Goal: Task Accomplishment & Management: Manage account settings

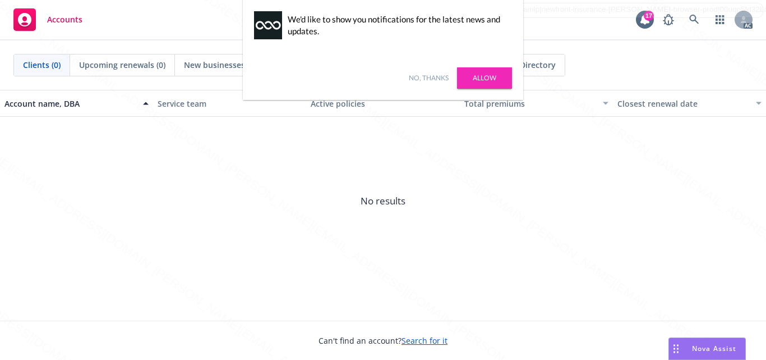
click at [428, 79] on link "No, thanks" at bounding box center [429, 78] width 40 height 10
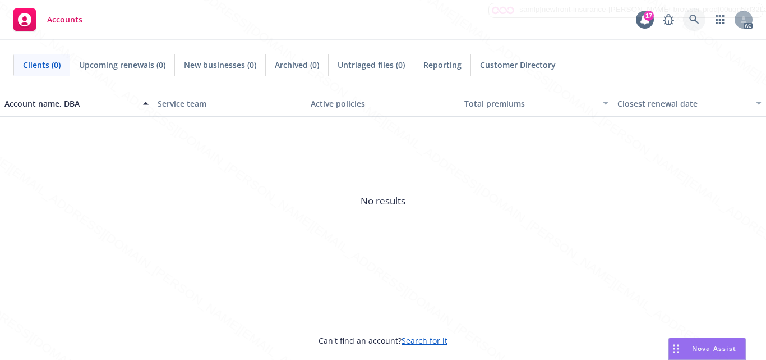
click at [695, 18] on icon at bounding box center [694, 20] width 10 height 10
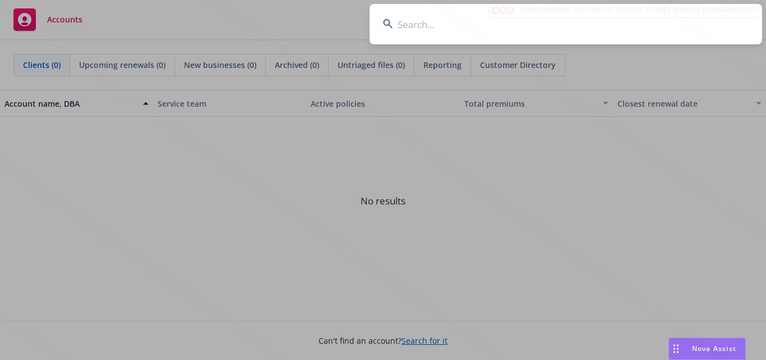
drag, startPoint x: 231, startPoint y: 156, endPoint x: 130, endPoint y: 33, distance: 159.0
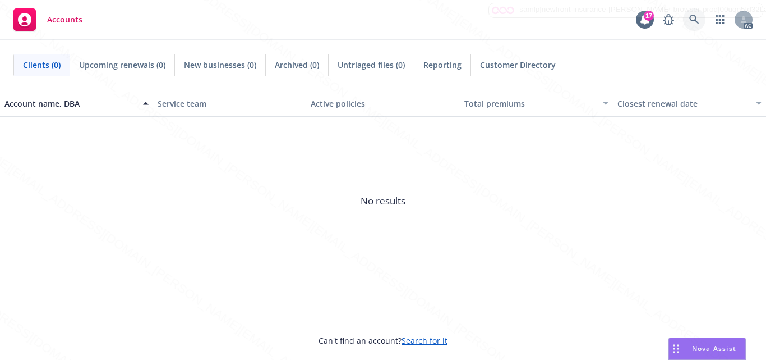
click at [694, 16] on icon at bounding box center [694, 20] width 10 height 10
click at [690, 20] on icon at bounding box center [694, 20] width 10 height 10
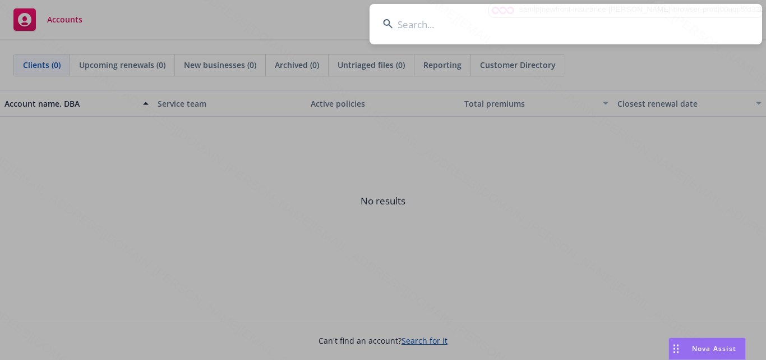
click at [462, 27] on input at bounding box center [566, 24] width 393 height 40
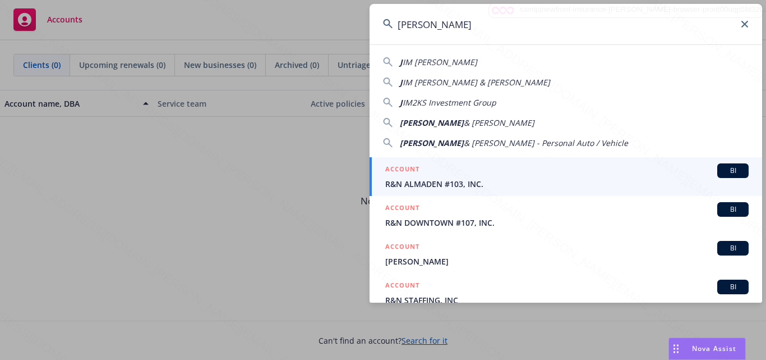
drag, startPoint x: 400, startPoint y: 31, endPoint x: 459, endPoint y: 36, distance: 59.1
click at [399, 33] on input "Jim" at bounding box center [566, 24] width 393 height 40
paste input "& Krista Williamson"
type input "[PERSON_NAME] & [PERSON_NAME]"
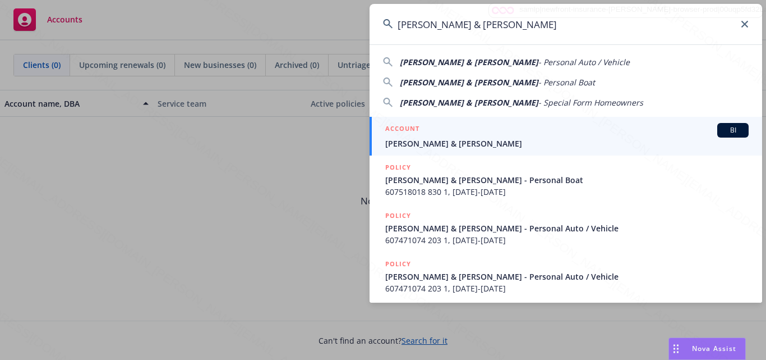
click at [454, 140] on span "[PERSON_NAME] & [PERSON_NAME]" at bounding box center [566, 143] width 363 height 12
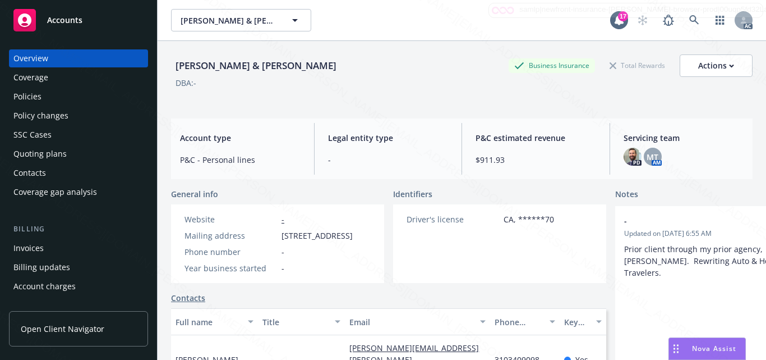
click at [33, 96] on div "Policies" at bounding box center [27, 96] width 28 height 18
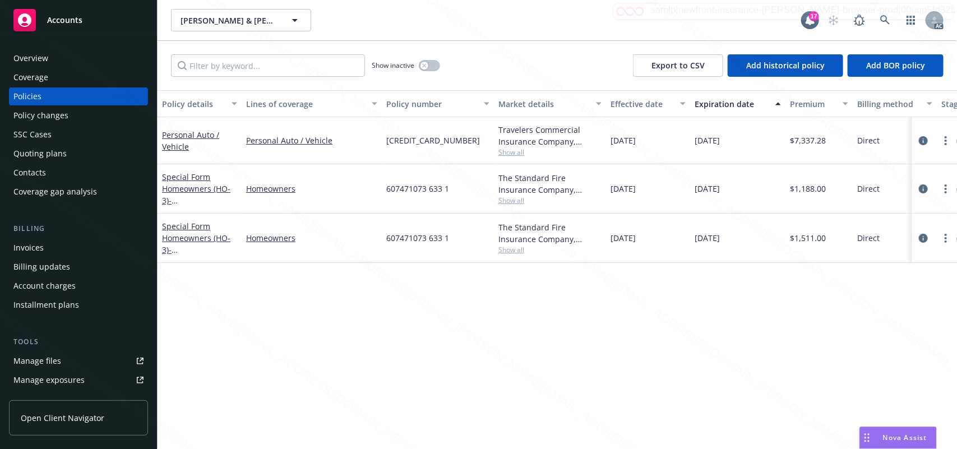
click at [494, 132] on div "607471074 203 1" at bounding box center [438, 140] width 112 height 47
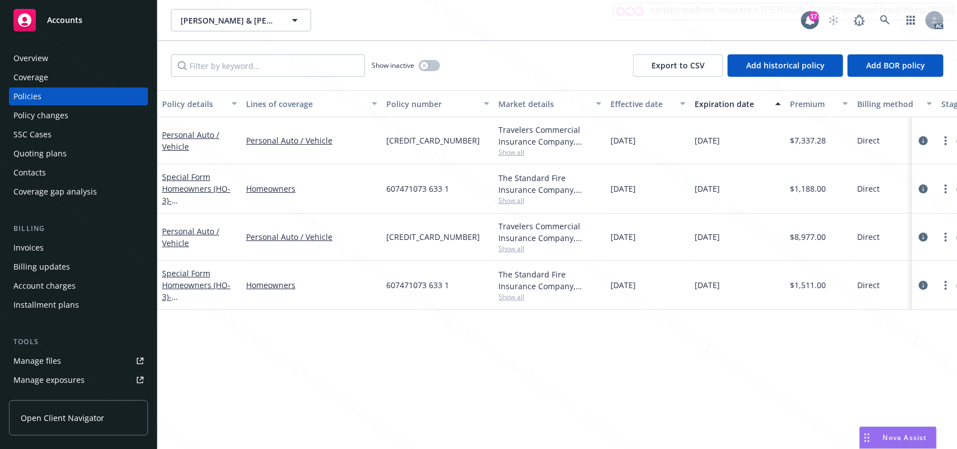
click at [557, 138] on div "Travelers Commercial Insurance Company, Travelers Insurance" at bounding box center [550, 136] width 103 height 24
click at [331, 359] on div "Policy details Lines of coverage Policy number Market details Effective date Ex…" at bounding box center [558, 269] width 800 height 359
click at [924, 240] on icon "circleInformation" at bounding box center [923, 237] width 9 height 9
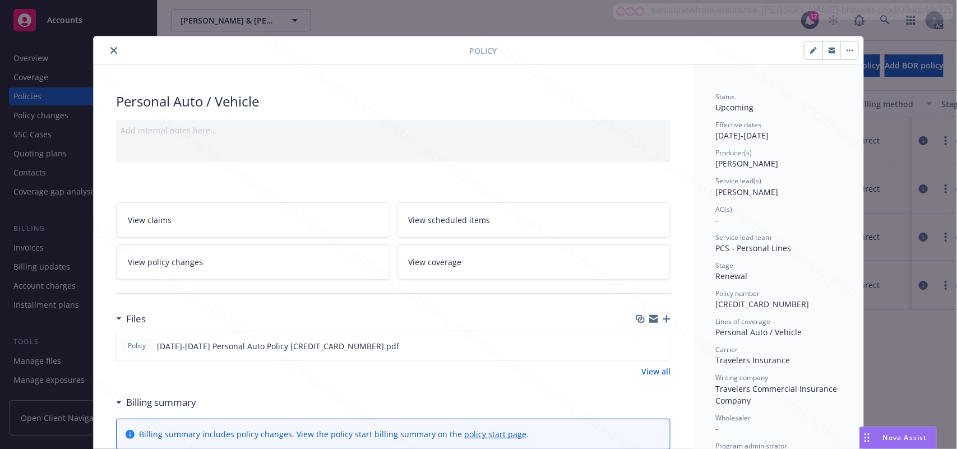
click at [585, 93] on div "Personal Auto / Vehicle" at bounding box center [393, 101] width 555 height 19
click at [472, 266] on link "View coverage" at bounding box center [534, 262] width 274 height 35
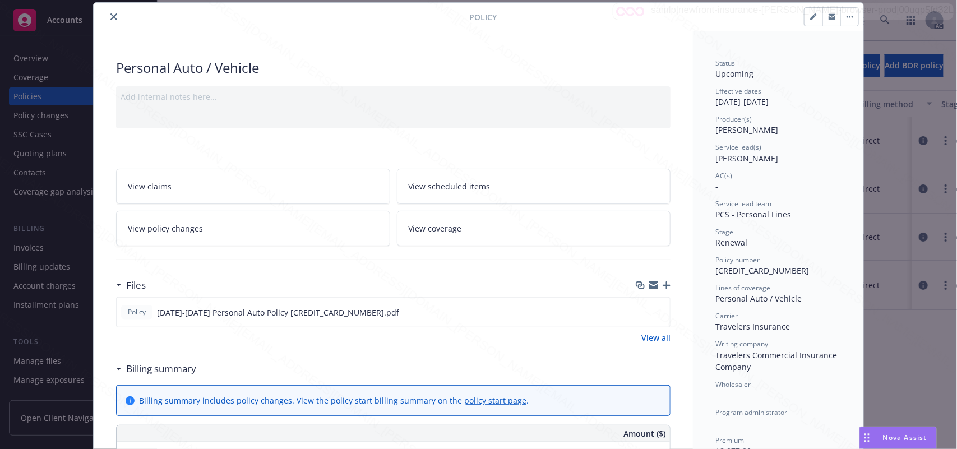
click at [491, 186] on link "View scheduled items" at bounding box center [534, 186] width 274 height 35
click at [110, 20] on icon "close" at bounding box center [113, 16] width 7 height 7
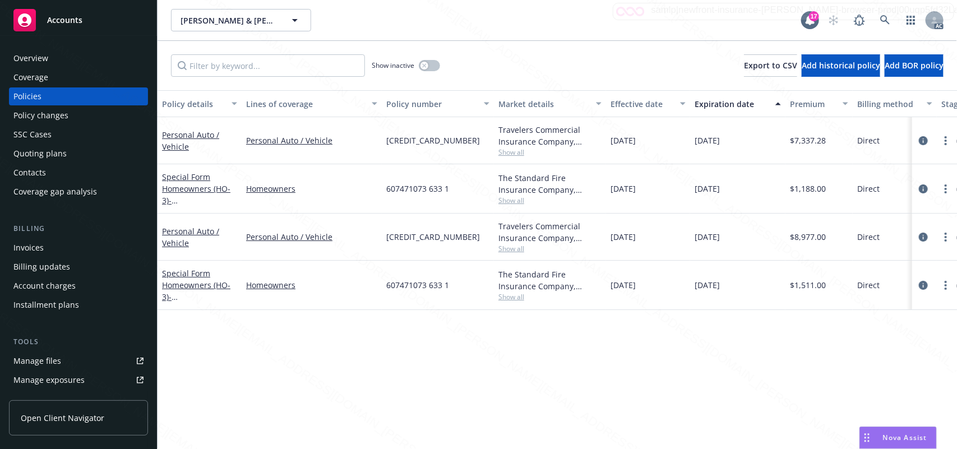
click at [40, 55] on div "Overview" at bounding box center [30, 58] width 35 height 18
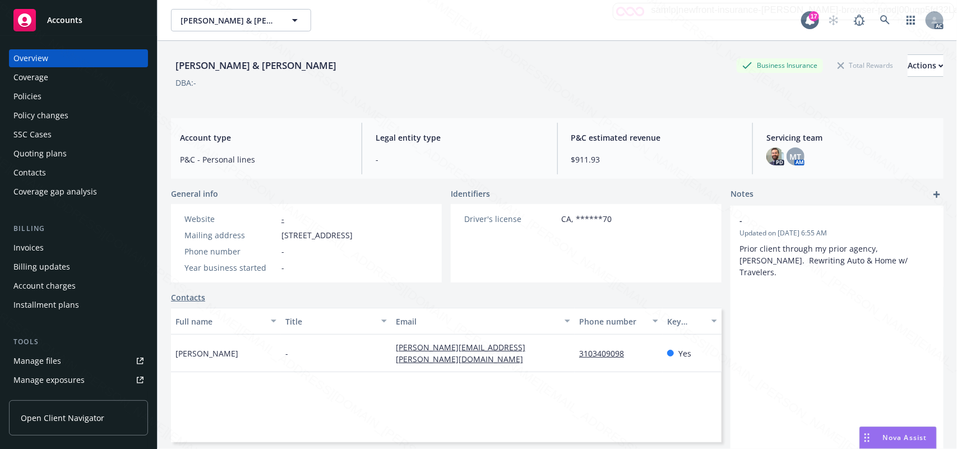
click at [31, 102] on div "Policies" at bounding box center [27, 96] width 28 height 18
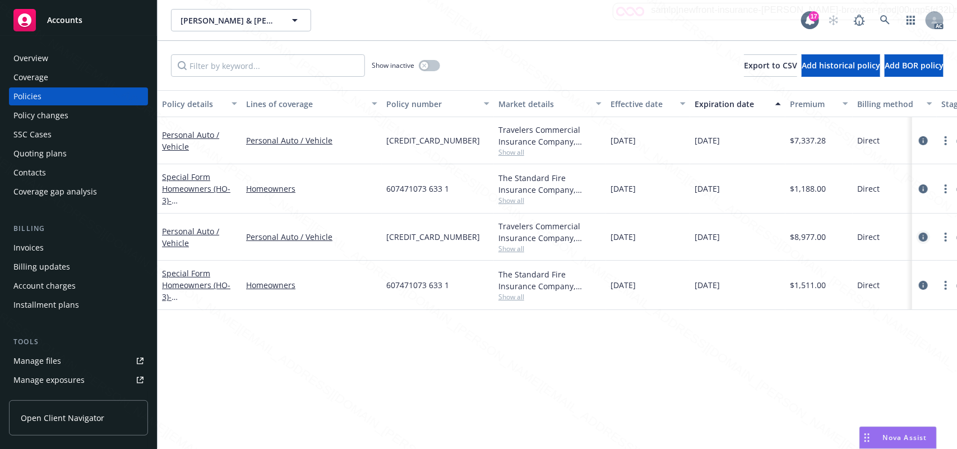
click at [924, 236] on icon "circleInformation" at bounding box center [923, 237] width 9 height 9
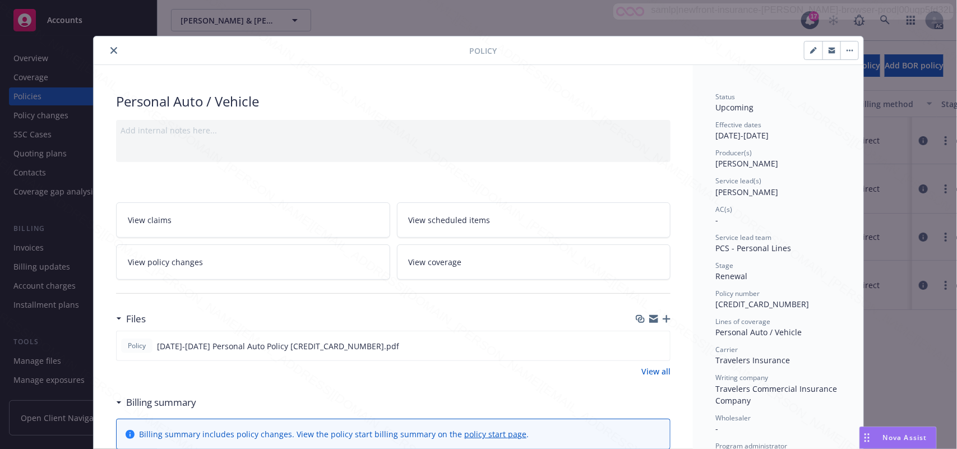
scroll to position [34, 0]
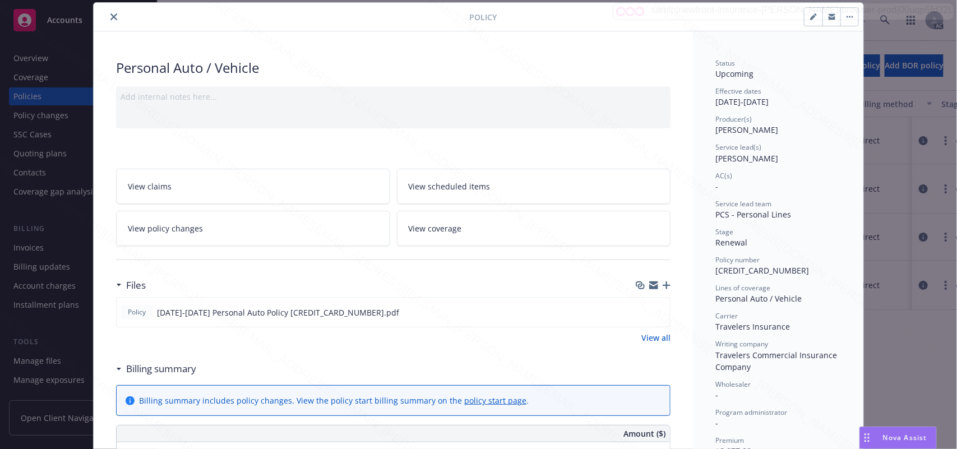
click at [497, 186] on link "View scheduled items" at bounding box center [534, 186] width 274 height 35
click at [461, 227] on link "View coverage" at bounding box center [534, 228] width 274 height 35
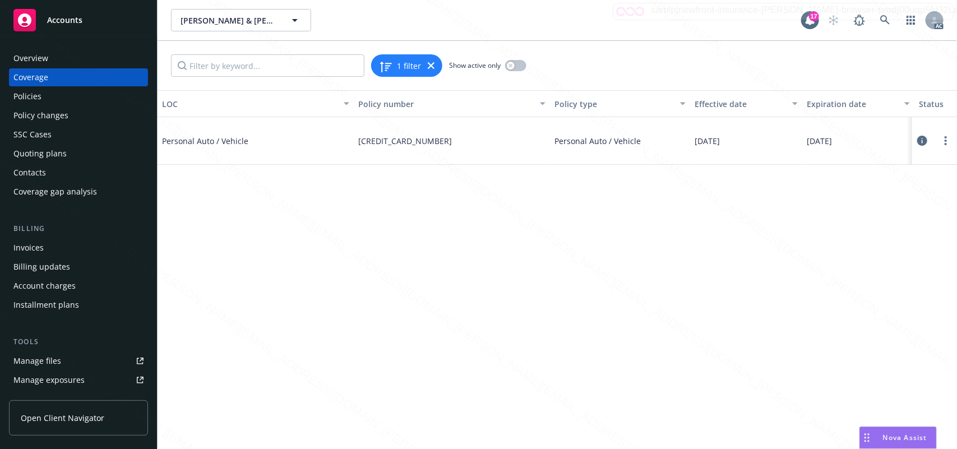
click at [919, 140] on icon at bounding box center [923, 141] width 10 height 10
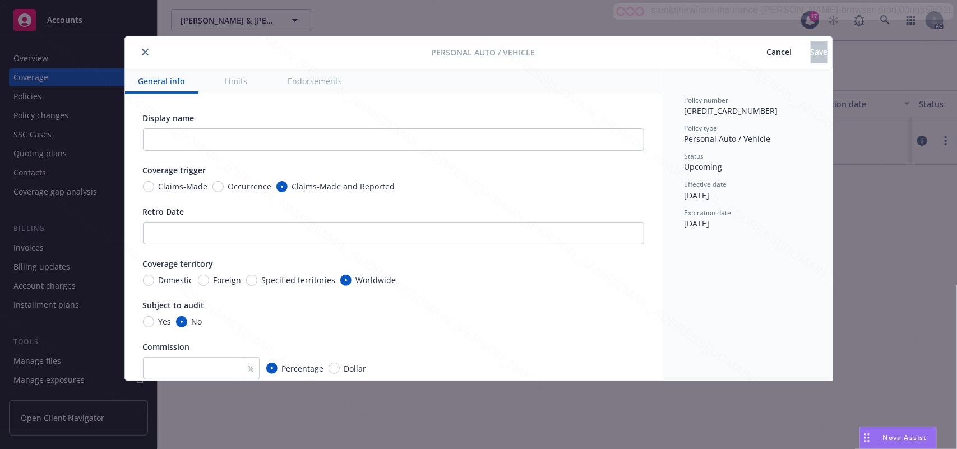
click at [315, 82] on button "Endorsements" at bounding box center [315, 80] width 81 height 25
type textarea "x"
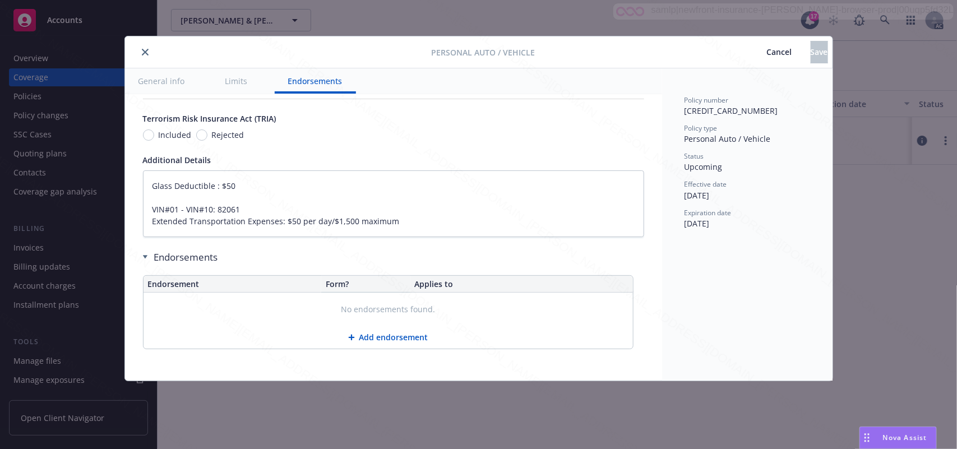
click at [147, 52] on icon "close" at bounding box center [145, 52] width 7 height 7
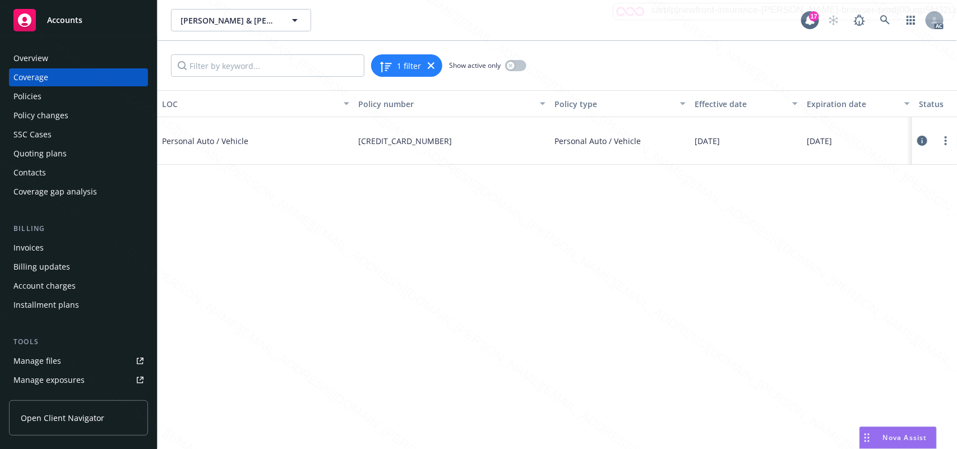
click at [29, 59] on div "Overview" at bounding box center [30, 58] width 35 height 18
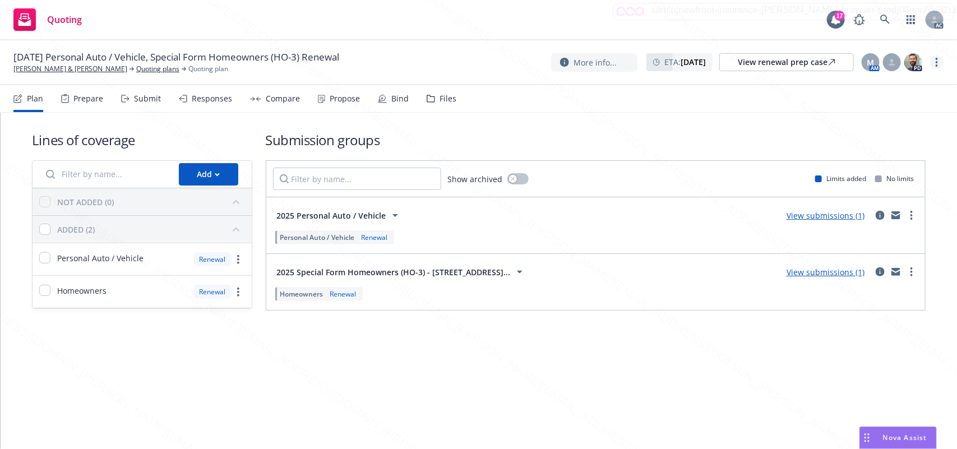
click at [937, 62] on circle "more" at bounding box center [937, 62] width 2 height 2
click at [732, 130] on div "Lines of coverage Add NOT ADDED (0) ADDED (2) Personal Auto / Vehicle Renewal H…" at bounding box center [479, 221] width 894 height 216
click at [911, 217] on icon "more" at bounding box center [912, 215] width 2 height 9
click at [679, 124] on div "Lines of coverage Add NOT ADDED (0) ADDED (2) Personal Auto / Vehicle Renewal H…" at bounding box center [479, 221] width 894 height 216
click at [932, 68] on div "More info... ETA : [DATE] View renewal prep case M AM PD" at bounding box center [747, 62] width 393 height 20
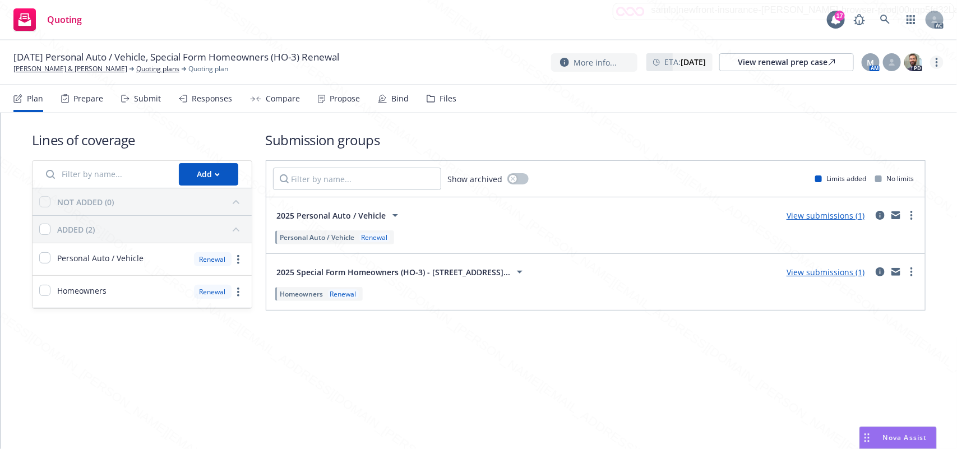
click at [937, 63] on icon "more" at bounding box center [937, 62] width 2 height 9
click at [885, 149] on link "Archive quoting plan" at bounding box center [880, 152] width 125 height 22
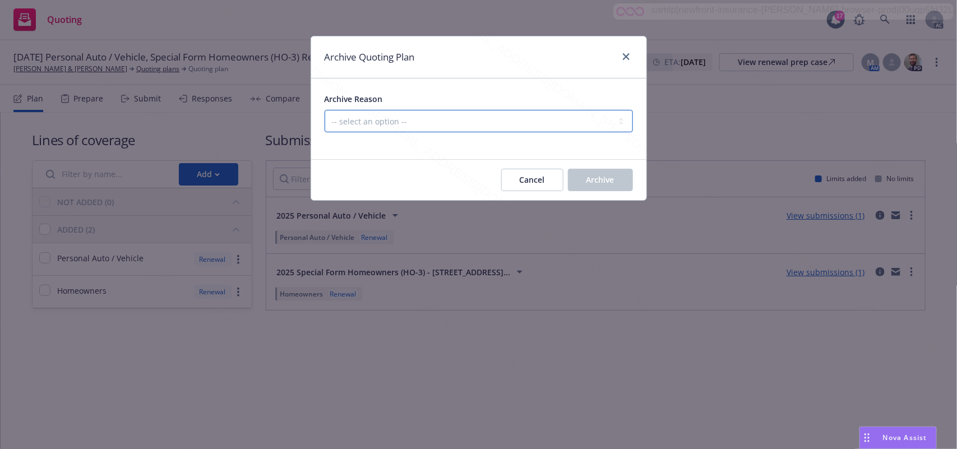
click at [587, 119] on select "-- select an option -- All policies in this renewal plan are auto-renewed Creat…" at bounding box center [479, 121] width 308 height 22
select select "ARCHIVED_RENEWAL_POLICY_AUTO_RENEWED"
click at [325, 110] on select "-- select an option -- All policies in this renewal plan are auto-renewed Creat…" at bounding box center [479, 121] width 308 height 22
click at [623, 182] on button "Archive" at bounding box center [600, 180] width 65 height 22
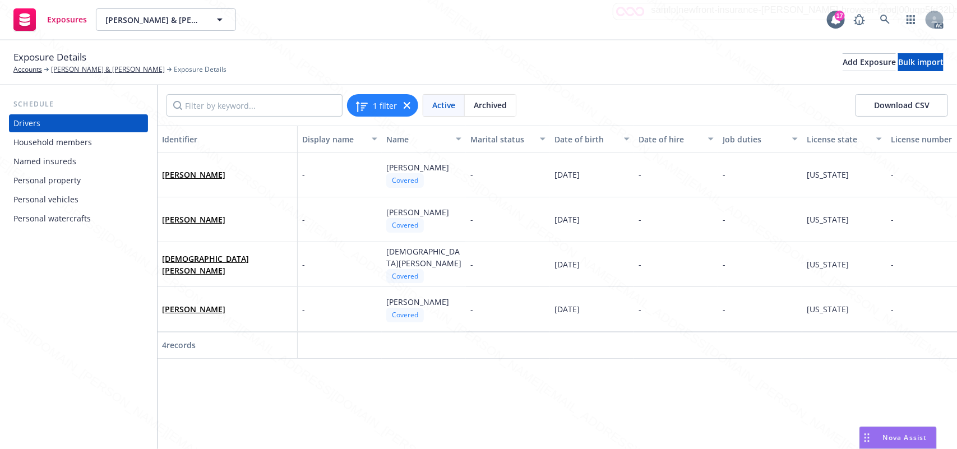
click at [45, 201] on div "Personal vehicles" at bounding box center [45, 200] width 65 height 18
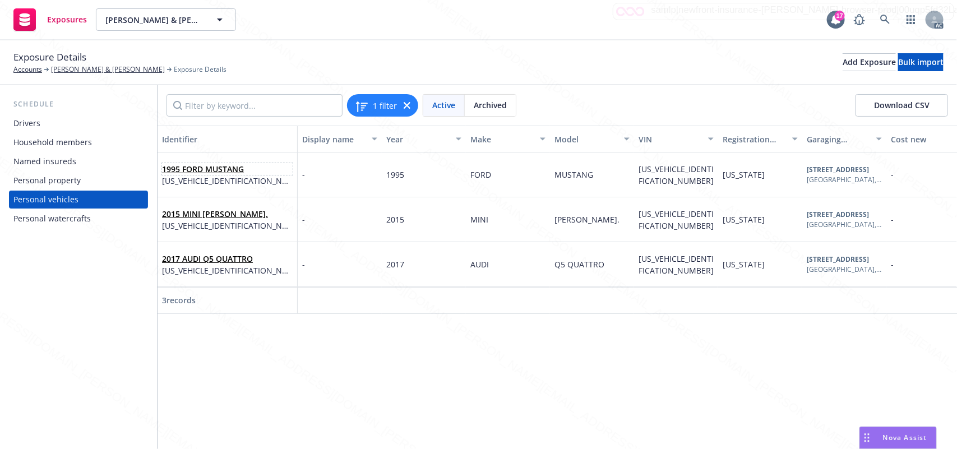
click at [202, 164] on link "1995 FORD MUSTANG" at bounding box center [203, 169] width 82 height 11
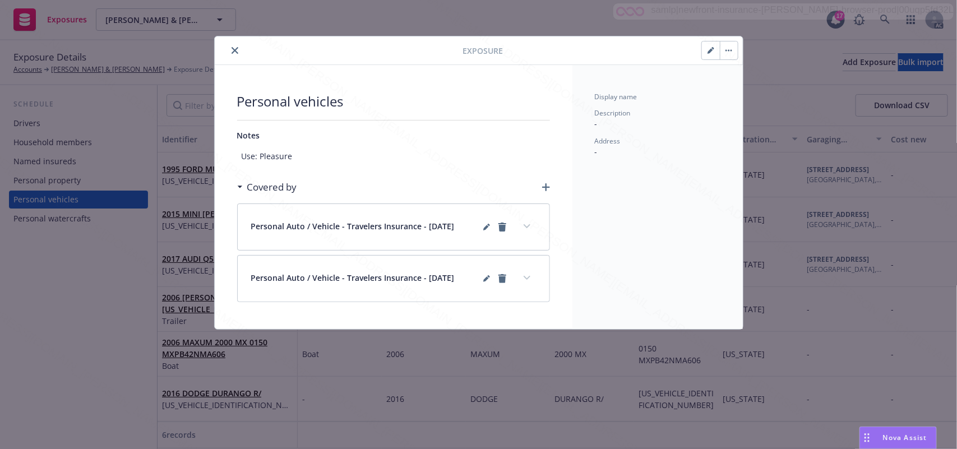
click at [233, 52] on icon "close" at bounding box center [235, 50] width 7 height 7
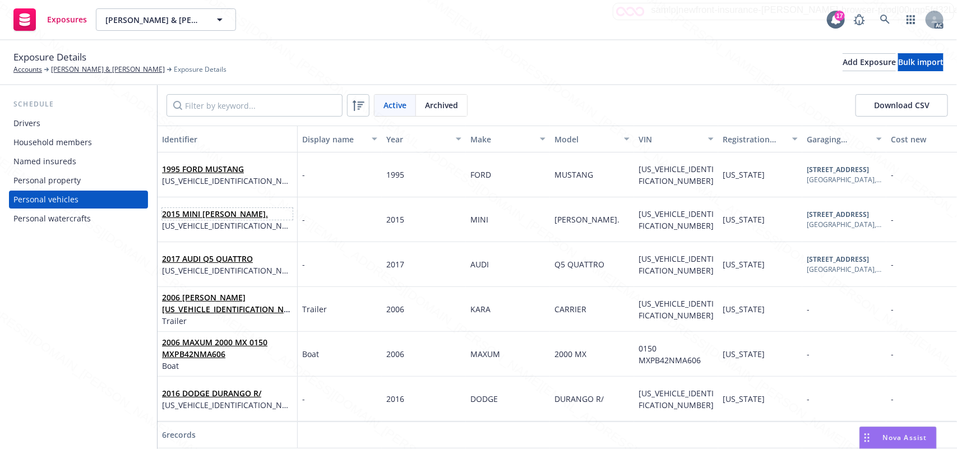
click at [211, 211] on link "2015 MINI COOPER." at bounding box center [215, 214] width 106 height 11
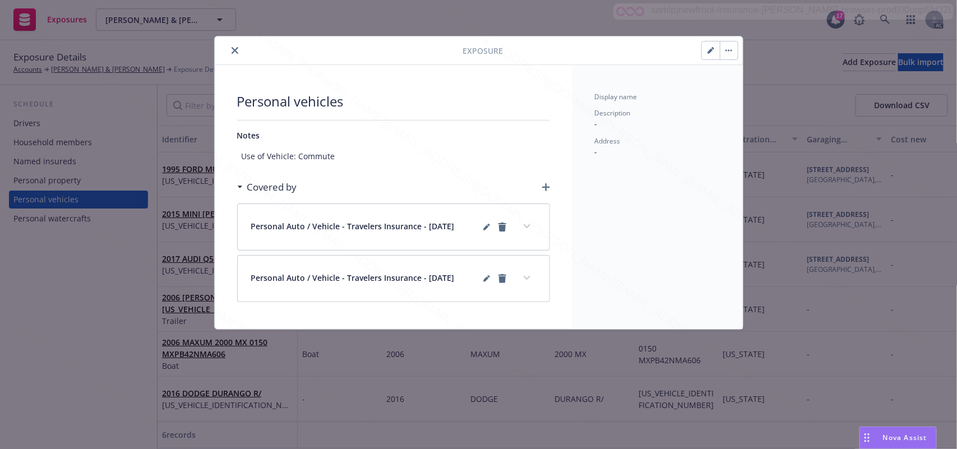
click at [239, 53] on button "close" at bounding box center [234, 50] width 13 height 13
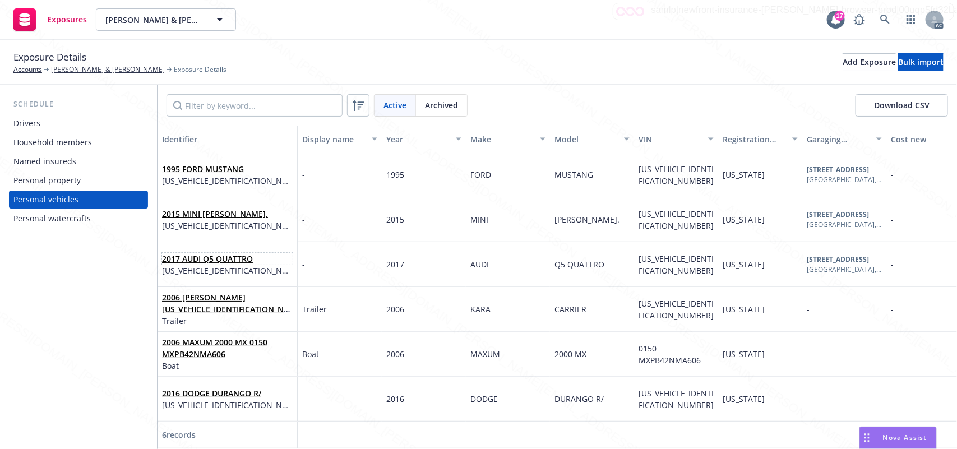
click at [205, 258] on link "2017 AUDI Q5 QUATTRO" at bounding box center [207, 259] width 91 height 11
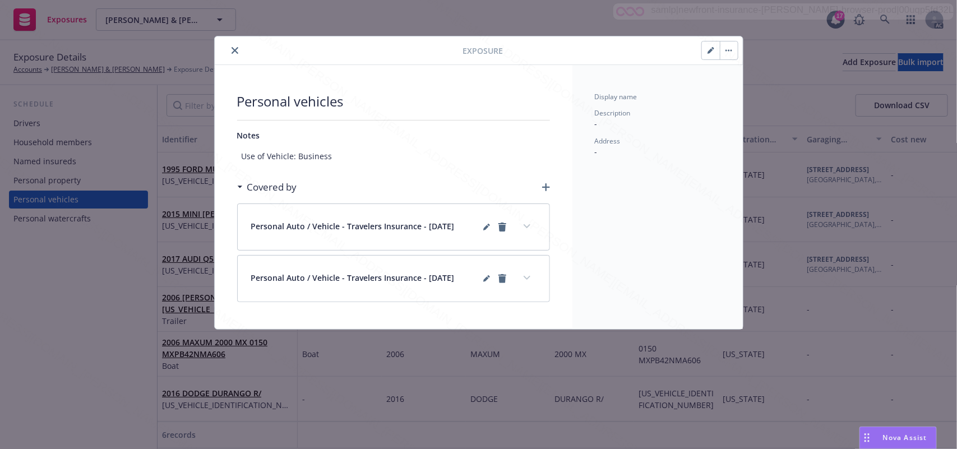
click at [232, 47] on icon "close" at bounding box center [235, 50] width 7 height 7
